Goal: Task Accomplishment & Management: Use online tool/utility

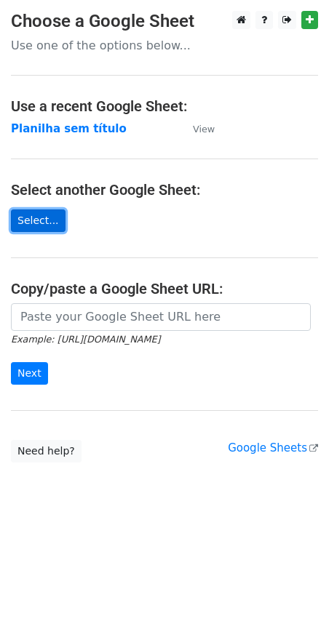
click at [49, 228] on link "Select..." at bounding box center [38, 220] width 55 height 23
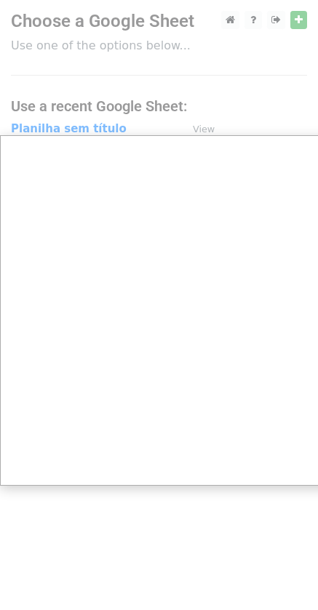
click at [33, 49] on div at bounding box center [164, 310] width 329 height 621
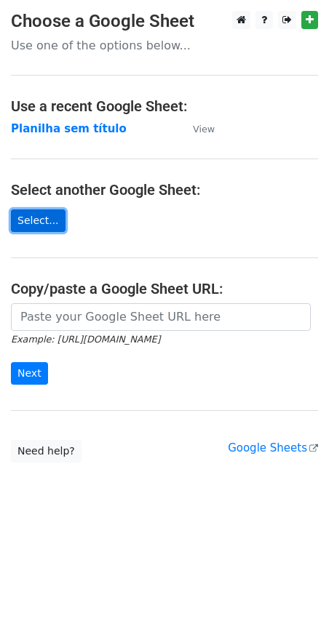
click at [44, 211] on link "Select..." at bounding box center [38, 220] width 55 height 23
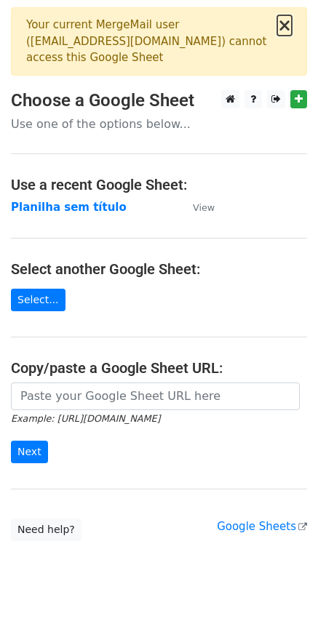
click at [286, 28] on button "×" at bounding box center [284, 25] width 15 height 17
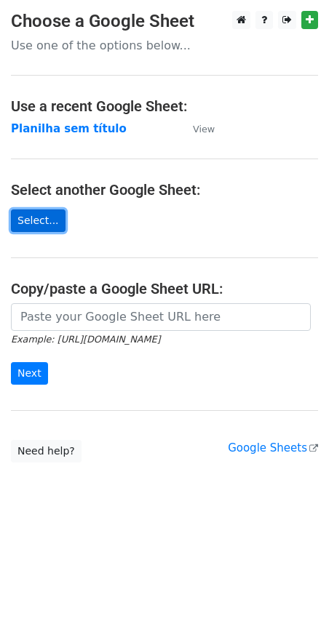
click at [44, 221] on link "Select..." at bounding box center [38, 220] width 55 height 23
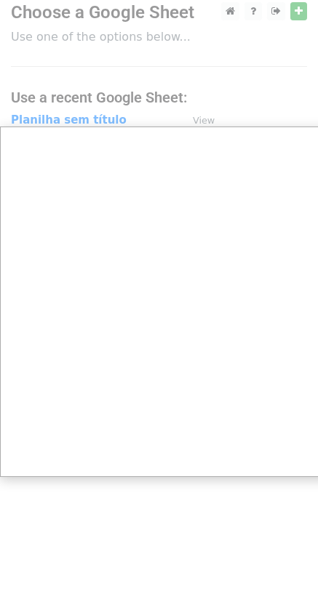
scroll to position [11, 0]
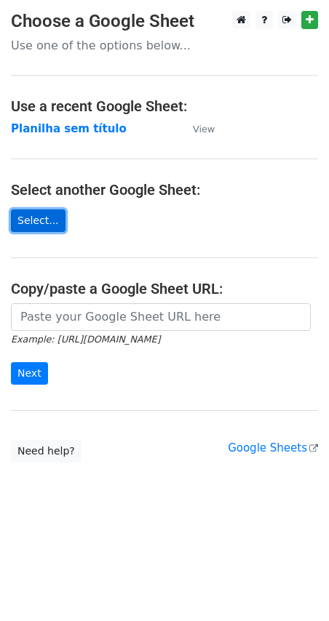
click at [30, 224] on link "Select..." at bounding box center [38, 220] width 55 height 23
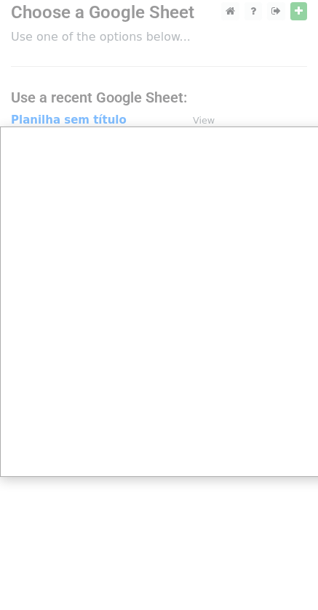
scroll to position [11, 0]
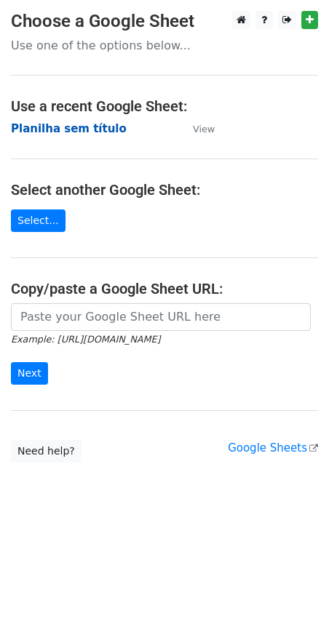
click at [52, 132] on strong "Planilha sem título" at bounding box center [69, 128] width 116 height 13
click at [49, 129] on strong "Planilha sem título" at bounding box center [69, 128] width 116 height 13
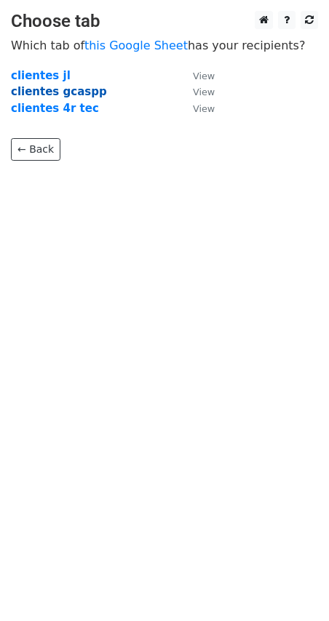
click at [57, 89] on strong "clientes gcaspp" at bounding box center [59, 91] width 96 height 13
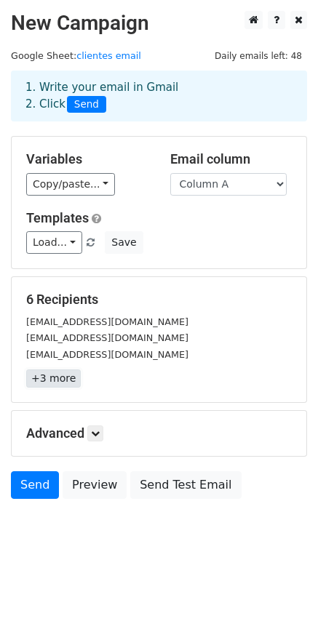
click at [60, 380] on link "+3 more" at bounding box center [53, 378] width 55 height 18
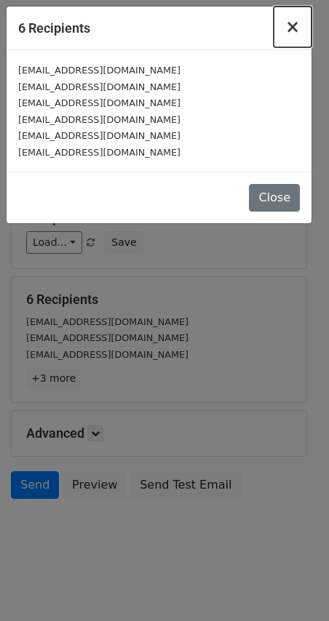
click at [292, 30] on span "×" at bounding box center [292, 27] width 15 height 20
